Goal: Register for event/course

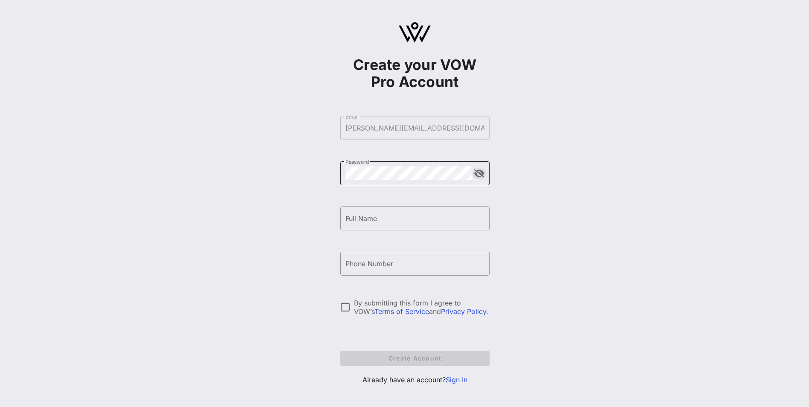
click at [474, 174] on button "append icon" at bounding box center [479, 173] width 11 height 9
click at [474, 174] on button "append icon" at bounding box center [479, 173] width 10 height 9
click at [386, 221] on input "Full Name" at bounding box center [414, 219] width 139 height 14
type input "[PERSON_NAME]"
type input "S"
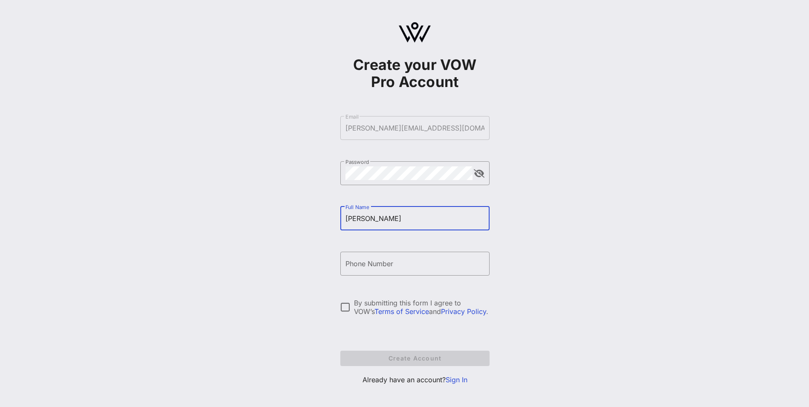
click at [388, 217] on input "[PERSON_NAME]" at bounding box center [414, 219] width 139 height 14
type input "[PERSON_NAME]"
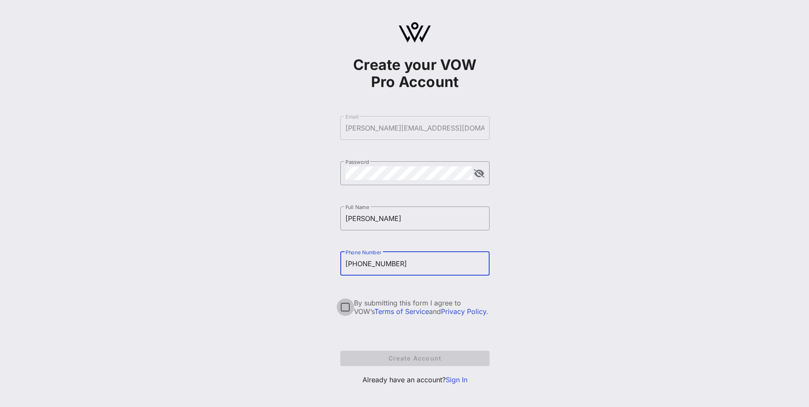
type input "[PHONE_NUMBER]"
click at [348, 308] on div at bounding box center [345, 307] width 15 height 15
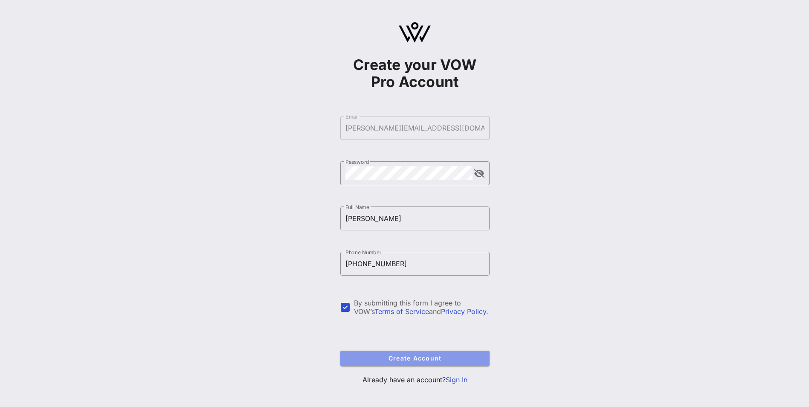
click at [377, 358] on span "Create Account" at bounding box center [415, 357] width 136 height 7
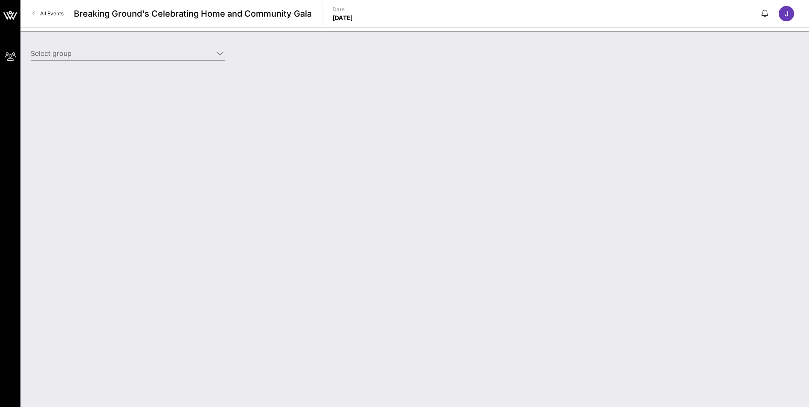
type input "Federated National Land (Benefactor) [[PERSON_NAME], [PERSON_NAME][EMAIL_ADDRES…"
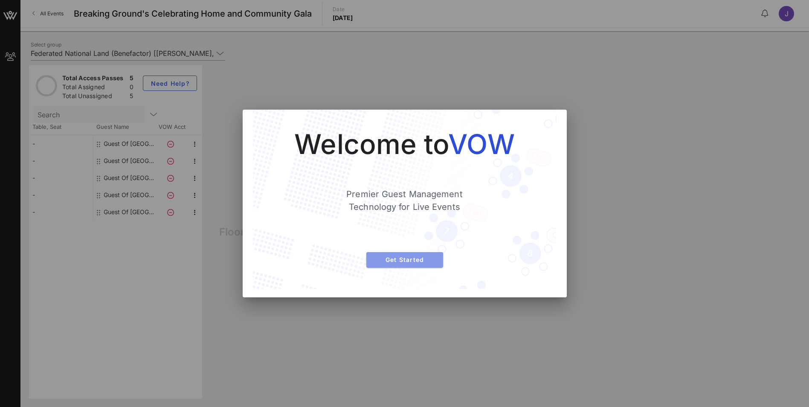
click at [398, 261] on span "Get Started" at bounding box center [404, 259] width 63 height 7
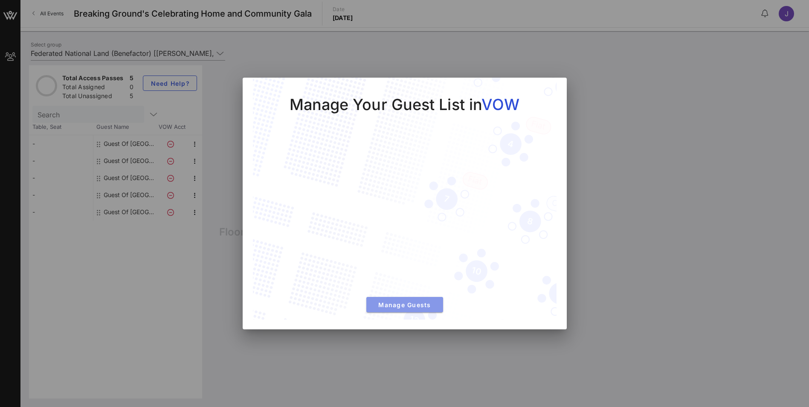
click at [393, 306] on span "Manage Guests" at bounding box center [404, 304] width 63 height 7
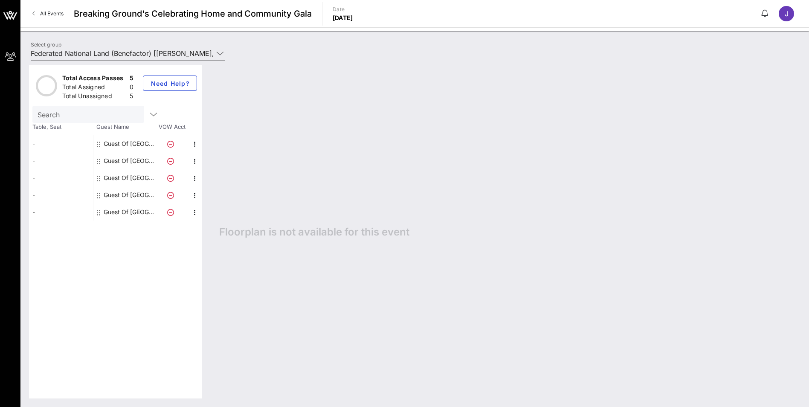
click at [52, 142] on div "-" at bounding box center [61, 143] width 64 height 17
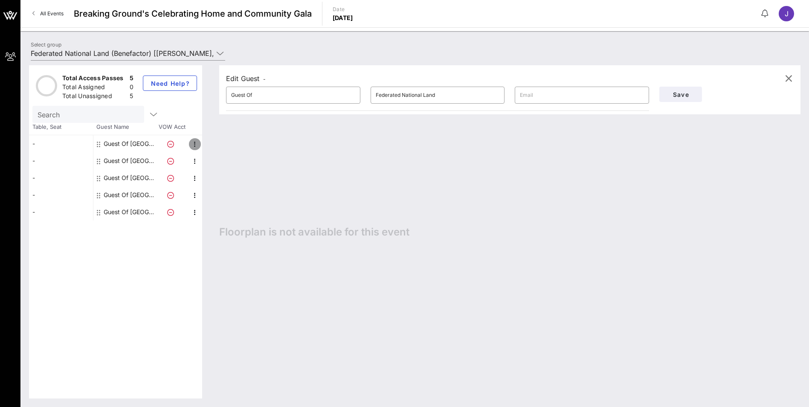
click at [194, 145] on icon "button" at bounding box center [195, 144] width 10 height 10
click at [47, 143] on div "-" at bounding box center [61, 143] width 64 height 17
click at [273, 75] on div "Edit Guest -" at bounding box center [510, 78] width 568 height 13
click at [258, 93] on input "Guest Of" at bounding box center [293, 95] width 124 height 14
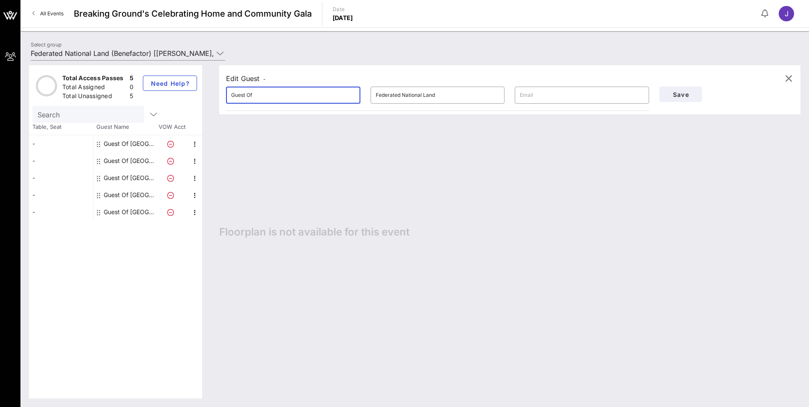
type input "Guest Of"
click at [277, 76] on div "Edit Guest -" at bounding box center [510, 78] width 568 height 13
click at [276, 78] on div "Edit Guest -" at bounding box center [510, 78] width 568 height 13
click at [250, 100] on input "Guest Of" at bounding box center [293, 95] width 124 height 14
click at [200, 99] on div "Total Access Passes 5 Total Assigned 0 Total Unassigned 5 Need Help?" at bounding box center [115, 85] width 173 height 41
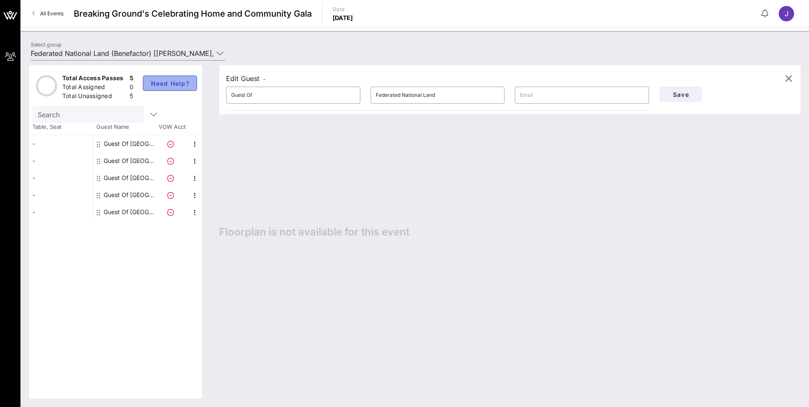
click at [151, 80] on span "Need Help?" at bounding box center [170, 83] width 40 height 7
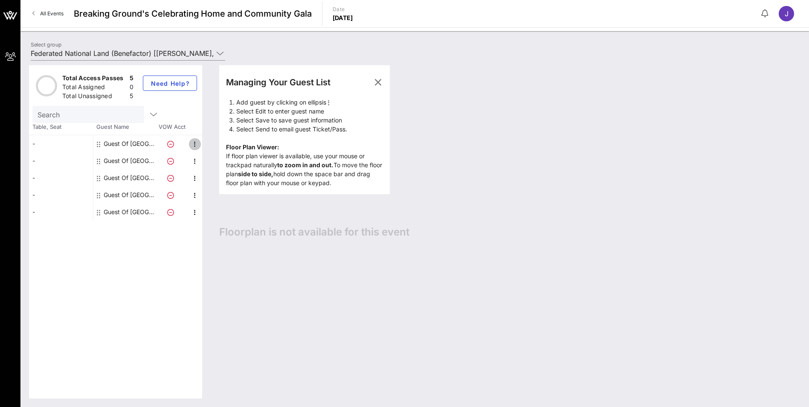
click at [194, 145] on icon "button" at bounding box center [195, 144] width 10 height 10
click at [217, 145] on div "Edit" at bounding box center [216, 146] width 17 height 7
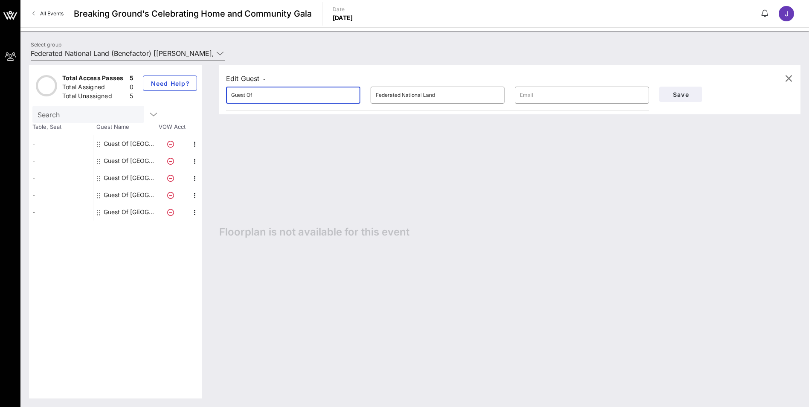
click at [252, 93] on input "Guest Of" at bounding box center [293, 95] width 124 height 14
drag, startPoint x: 257, startPoint y: 96, endPoint x: 222, endPoint y: 96, distance: 34.5
click at [222, 96] on div "​ Guest Of" at bounding box center [293, 94] width 145 height 27
type input "[PERSON_NAME]"
type input "[PERSON_NAME][EMAIL_ADDRESS][DOMAIN_NAME]"
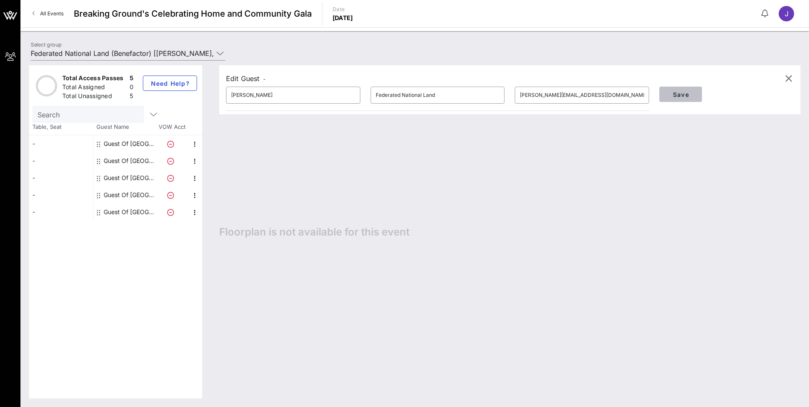
click at [659, 87] on button "Save" at bounding box center [680, 94] width 43 height 15
drag, startPoint x: 284, startPoint y: 97, endPoint x: 158, endPoint y: 87, distance: 127.1
click at [160, 87] on div "Total Access Passes 5 Total Assigned 0 Total Unassigned 5 Need Help? Search Tab…" at bounding box center [415, 231] width 772 height 333
type input "[PERSON_NAME]"
type input "[PERSON_NAME][EMAIL_ADDRESS][DOMAIN_NAME]"
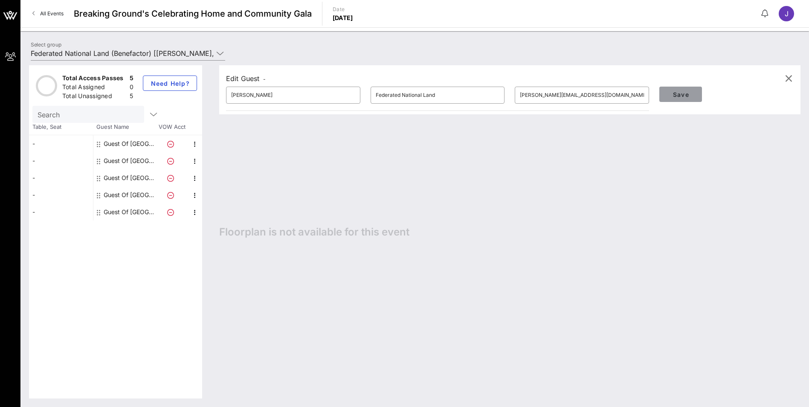
click at [681, 93] on span "Save" at bounding box center [680, 94] width 29 height 7
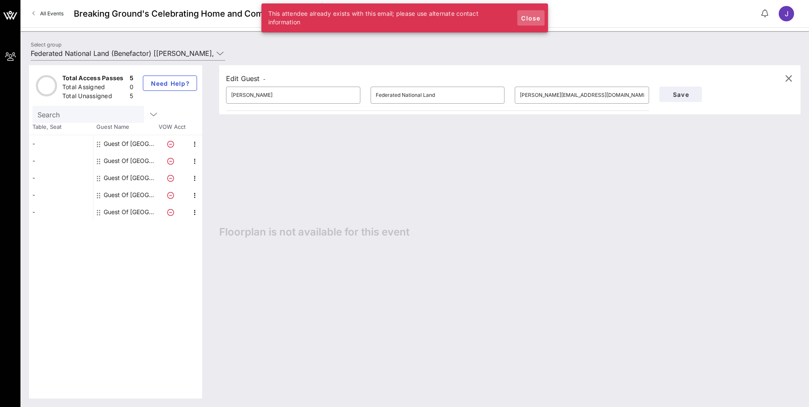
click at [523, 15] on span "Close" at bounding box center [531, 18] width 20 height 7
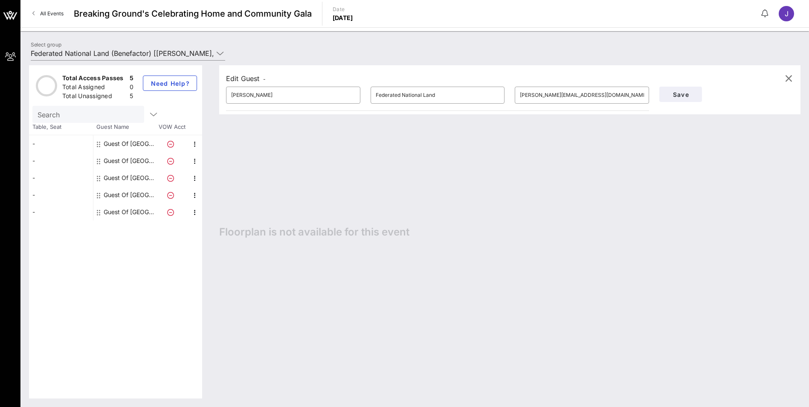
click at [221, 57] on div "Total Access Passes 5 Total Assigned 0 Total Unassigned 5 Need Help? Search Tab…" at bounding box center [414, 232] width 789 height 350
click at [216, 52] on div at bounding box center [220, 53] width 10 height 10
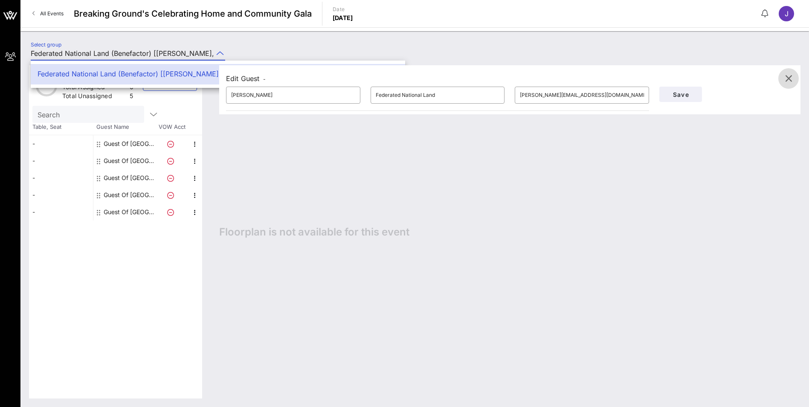
click at [792, 78] on icon "button" at bounding box center [789, 78] width 10 height 10
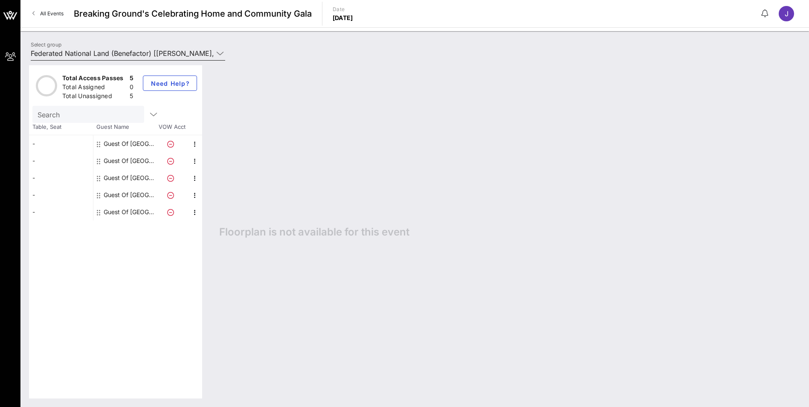
click at [218, 52] on icon at bounding box center [220, 53] width 8 height 10
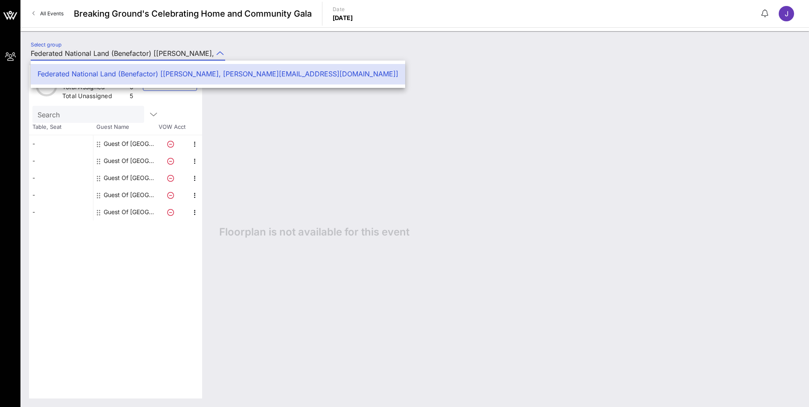
click at [238, 264] on div "Floorplan is not available for this event" at bounding box center [506, 231] width 590 height 333
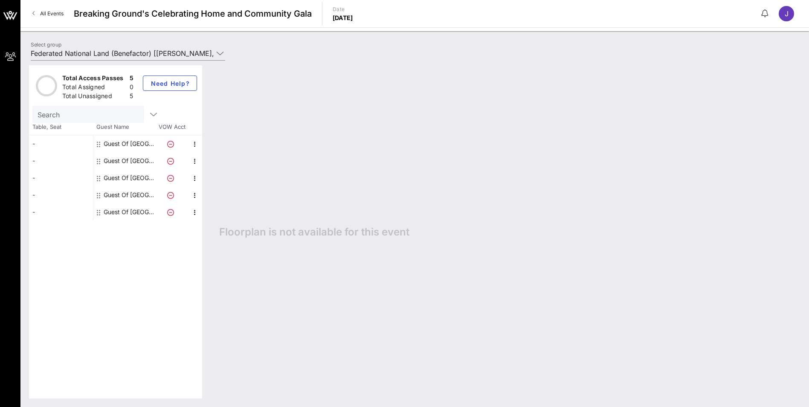
click at [51, 120] on div "Search" at bounding box center [88, 114] width 100 height 17
click at [148, 116] on icon "button" at bounding box center [153, 114] width 10 height 10
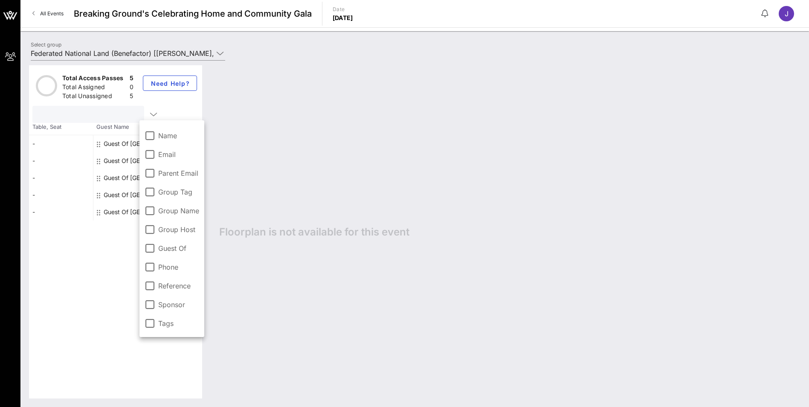
click at [107, 114] on input "text" at bounding box center [88, 114] width 100 height 11
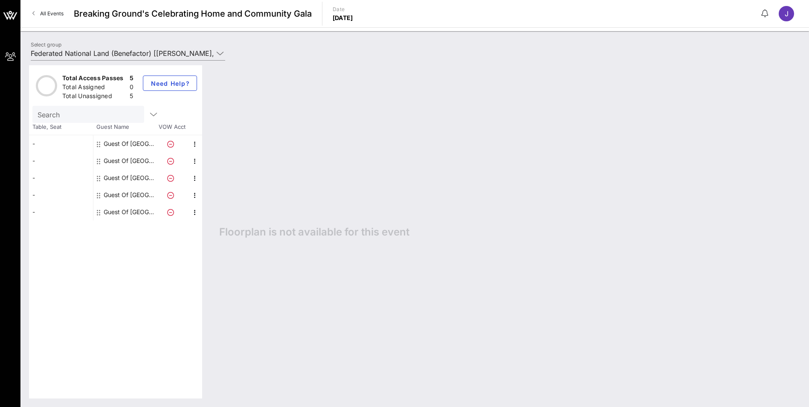
click at [99, 143] on icon at bounding box center [98, 144] width 3 height 7
click at [98, 143] on icon at bounding box center [98, 144] width 3 height 7
click at [194, 144] on icon "button" at bounding box center [195, 144] width 10 height 10
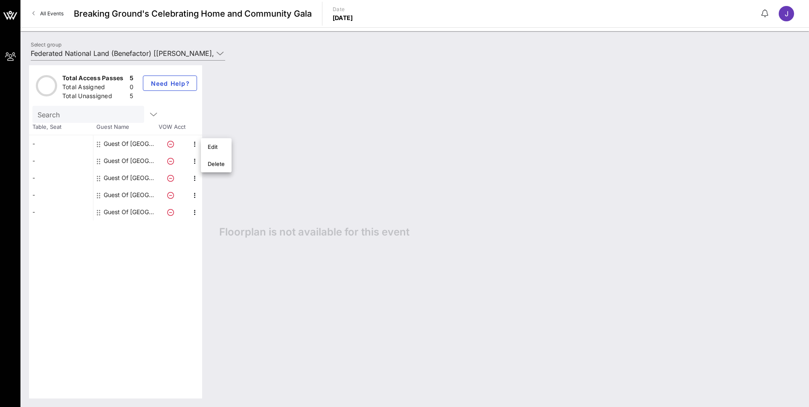
click at [384, 124] on div "Floorplan is not available for this event" at bounding box center [506, 231] width 590 height 333
